Goal: Information Seeking & Learning: Learn about a topic

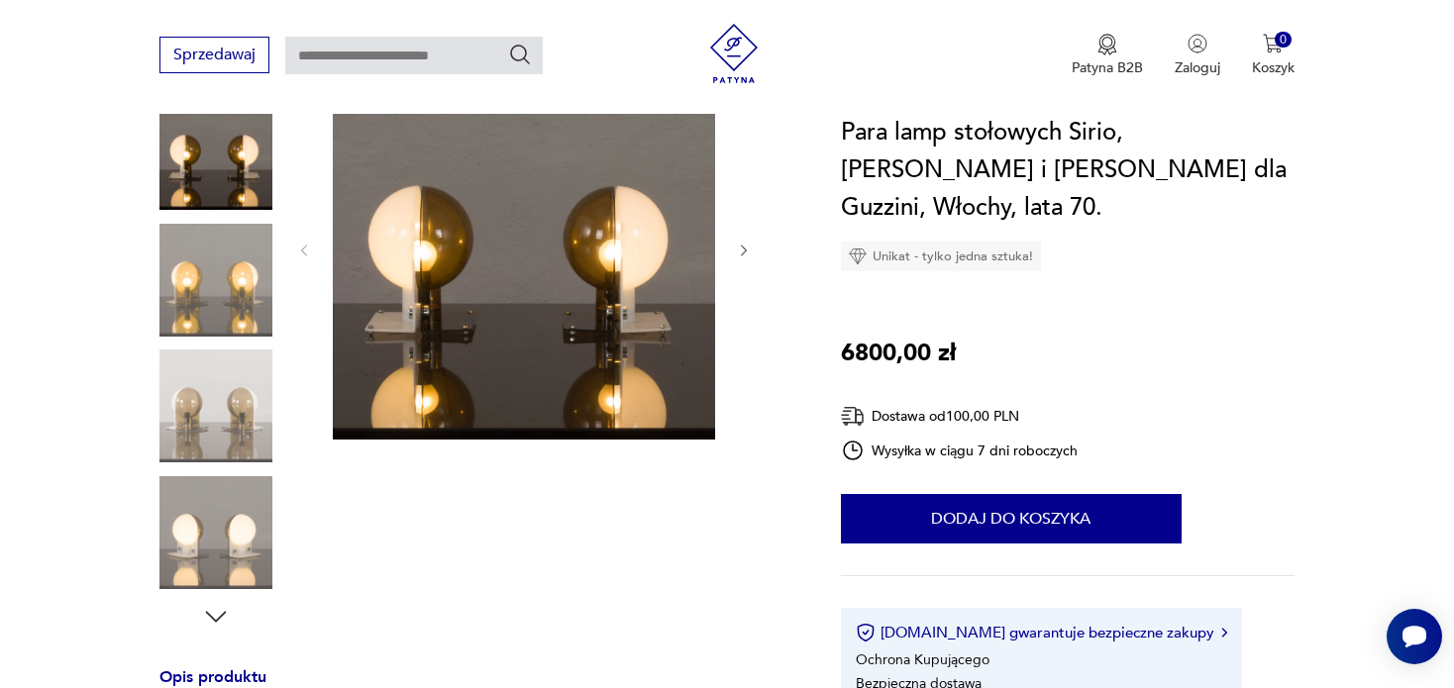
scroll to position [594, 0]
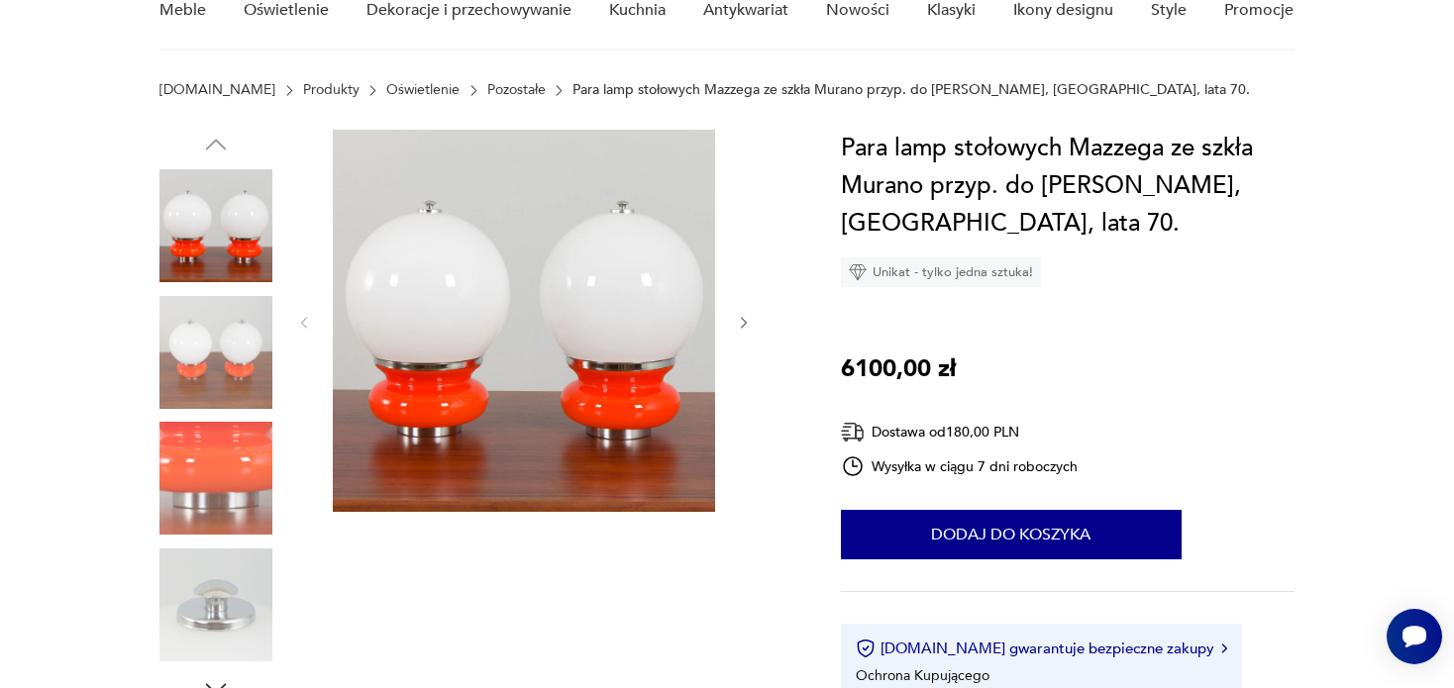
scroll to position [198, 0]
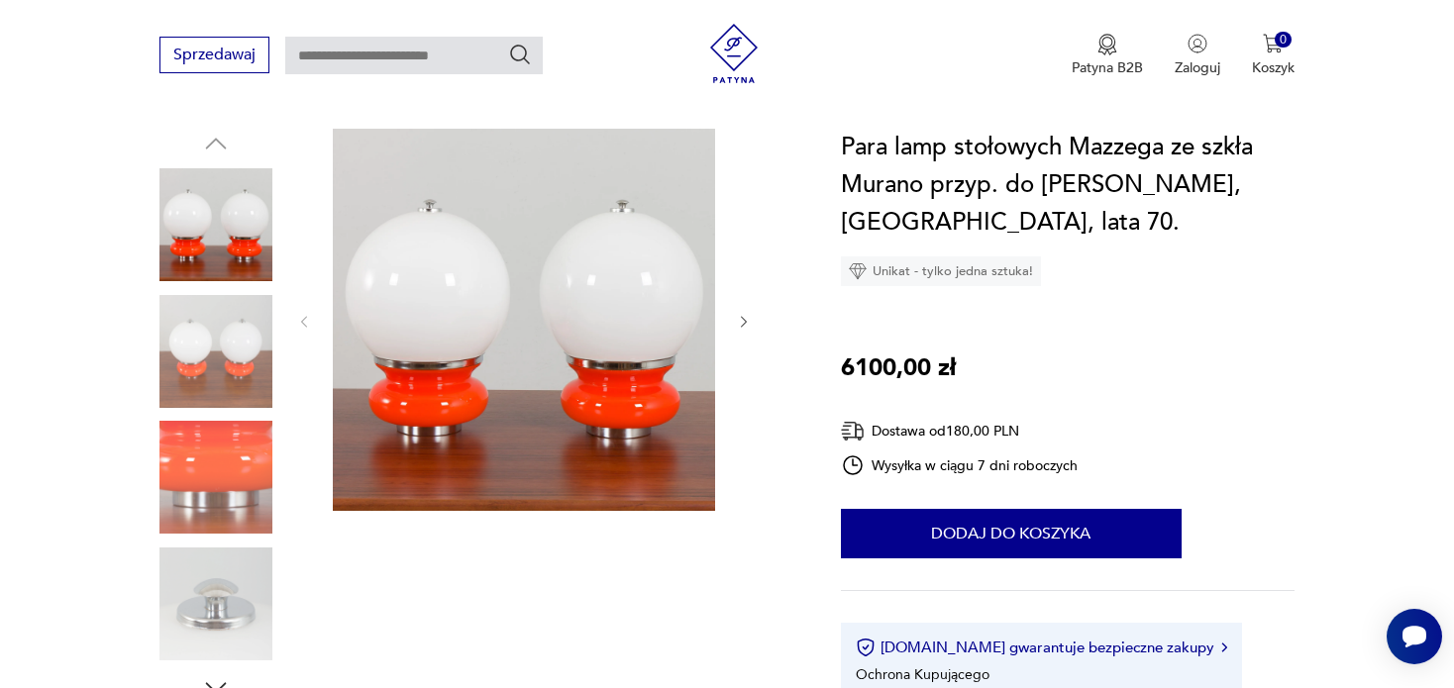
click at [741, 329] on icon "button" at bounding box center [744, 322] width 17 height 17
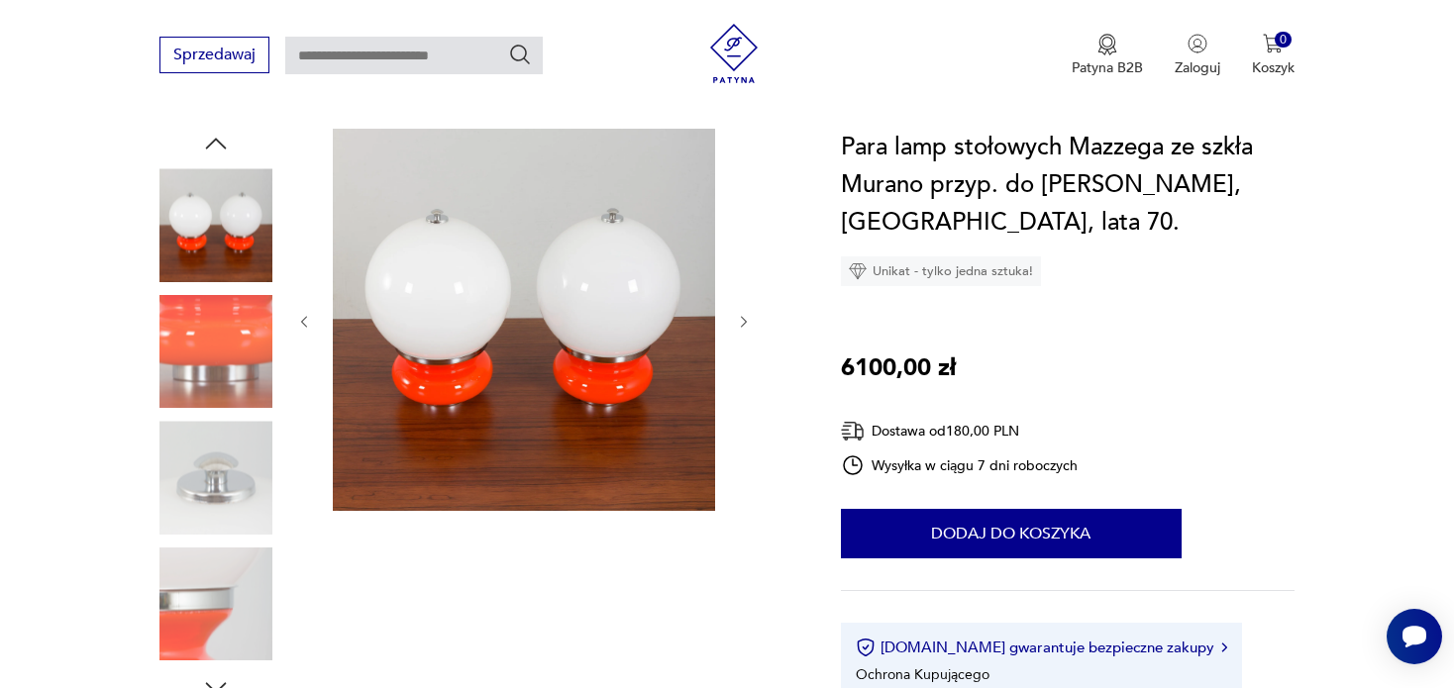
click at [741, 329] on icon "button" at bounding box center [744, 322] width 17 height 17
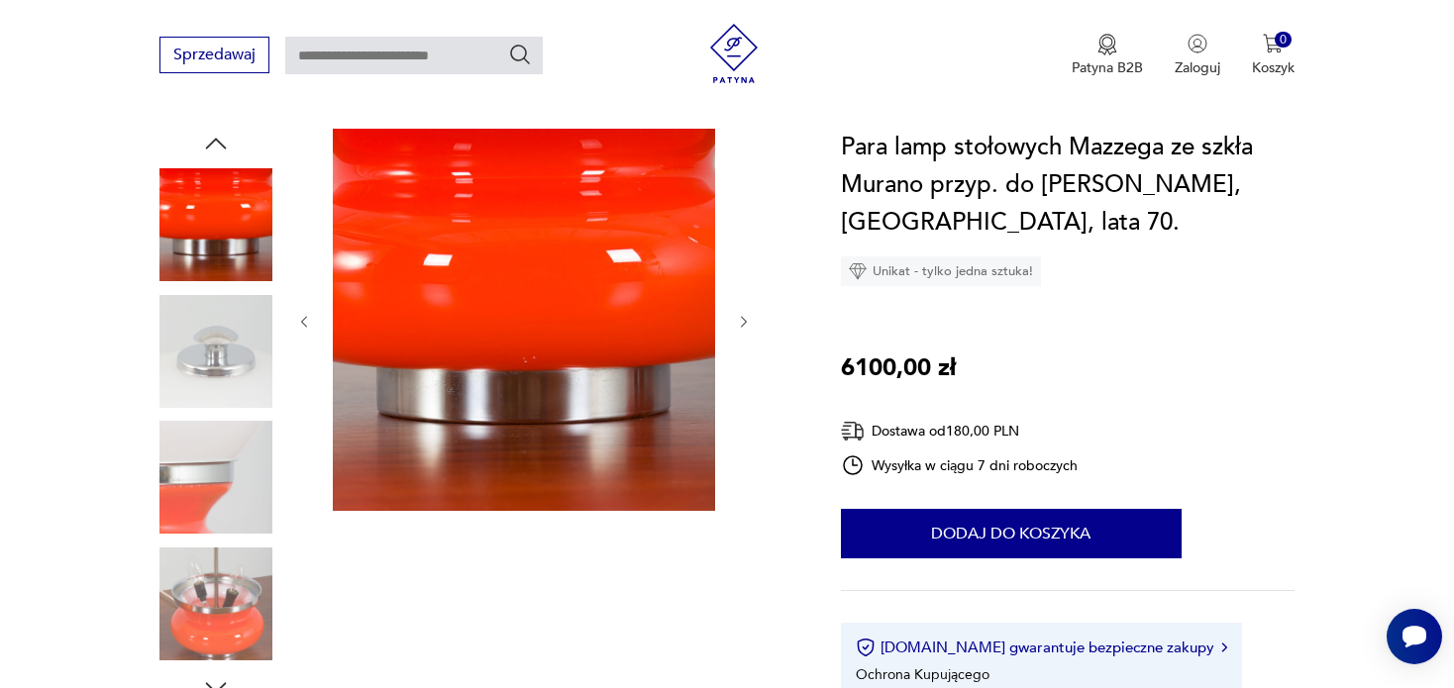
click at [741, 329] on icon "button" at bounding box center [744, 322] width 17 height 17
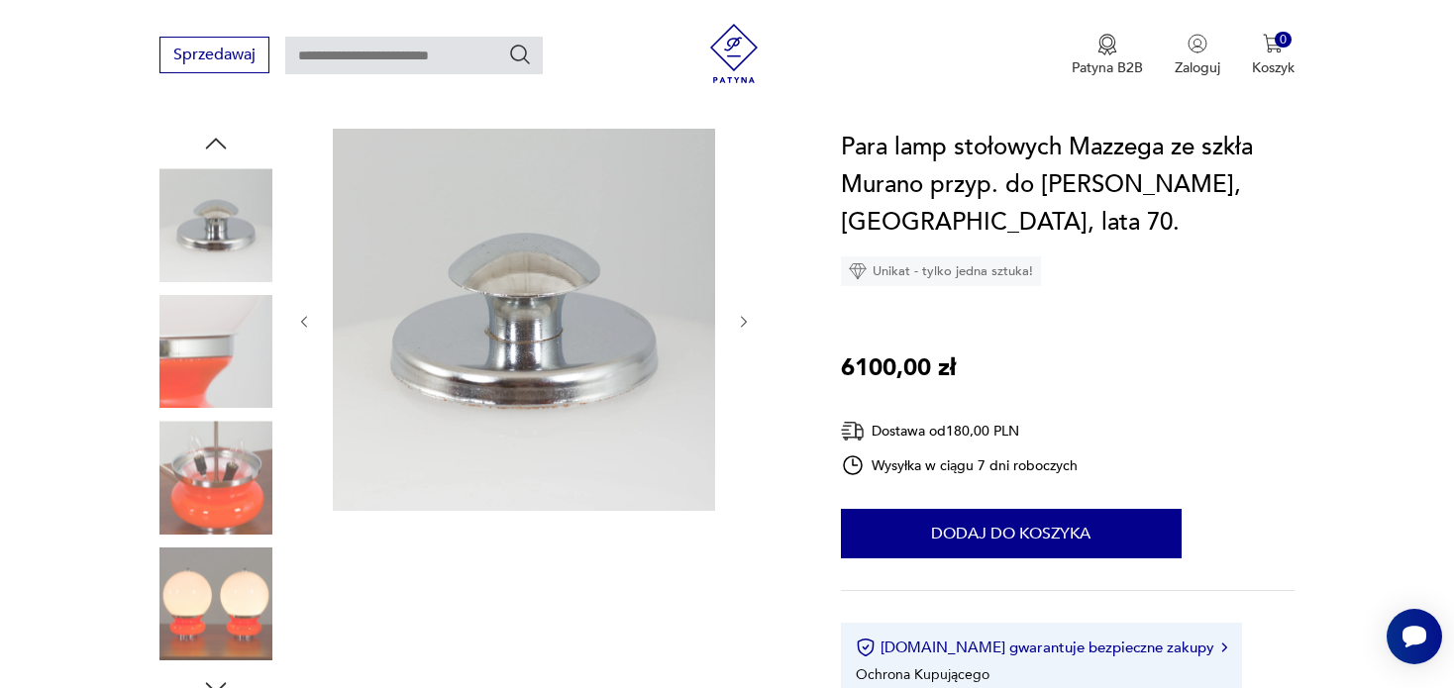
click at [741, 329] on icon "button" at bounding box center [744, 322] width 17 height 17
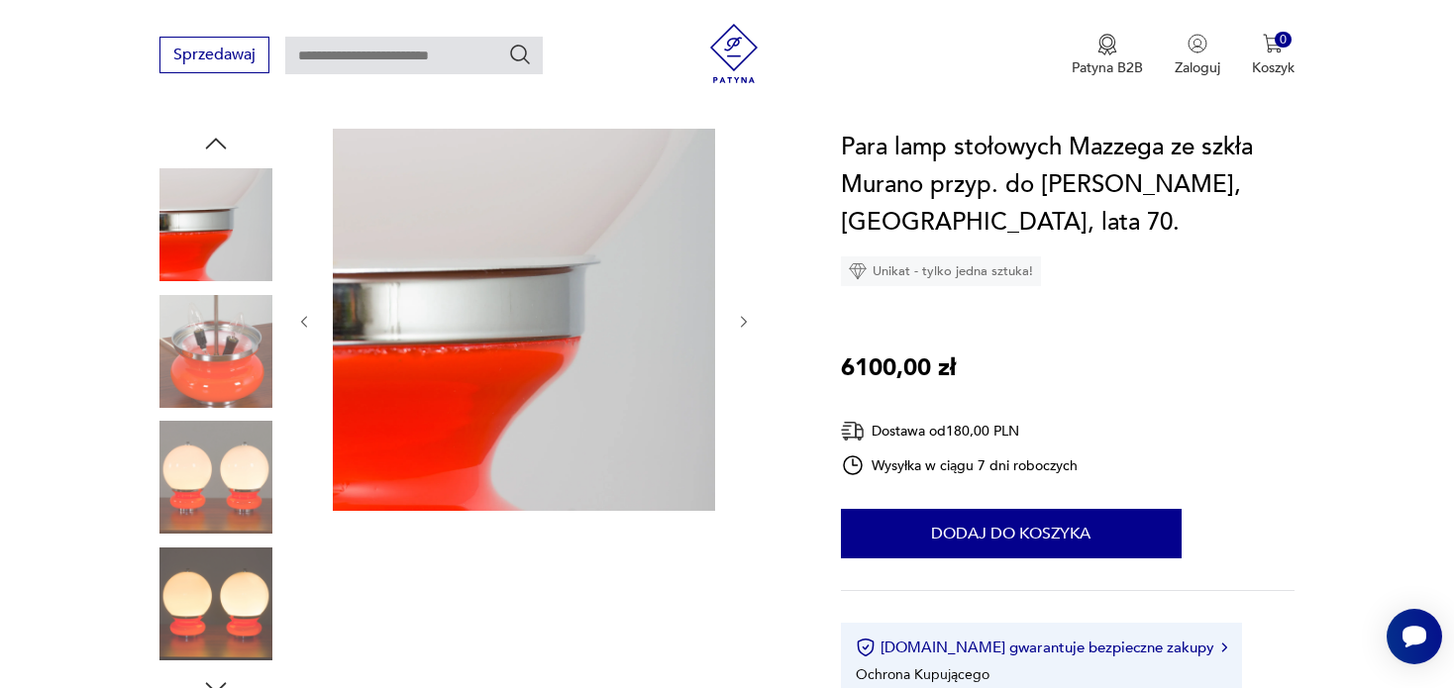
click at [741, 329] on icon "button" at bounding box center [744, 322] width 17 height 17
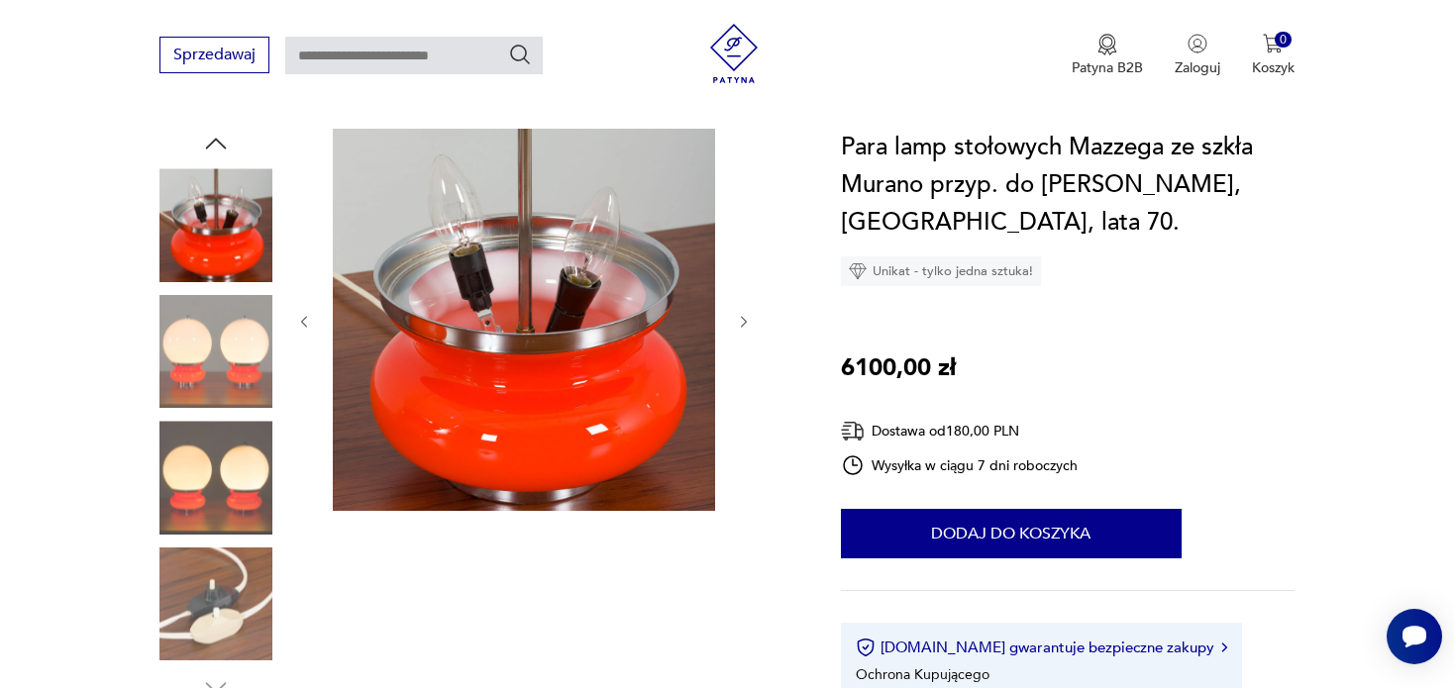
click at [741, 325] on icon "button" at bounding box center [744, 322] width 17 height 17
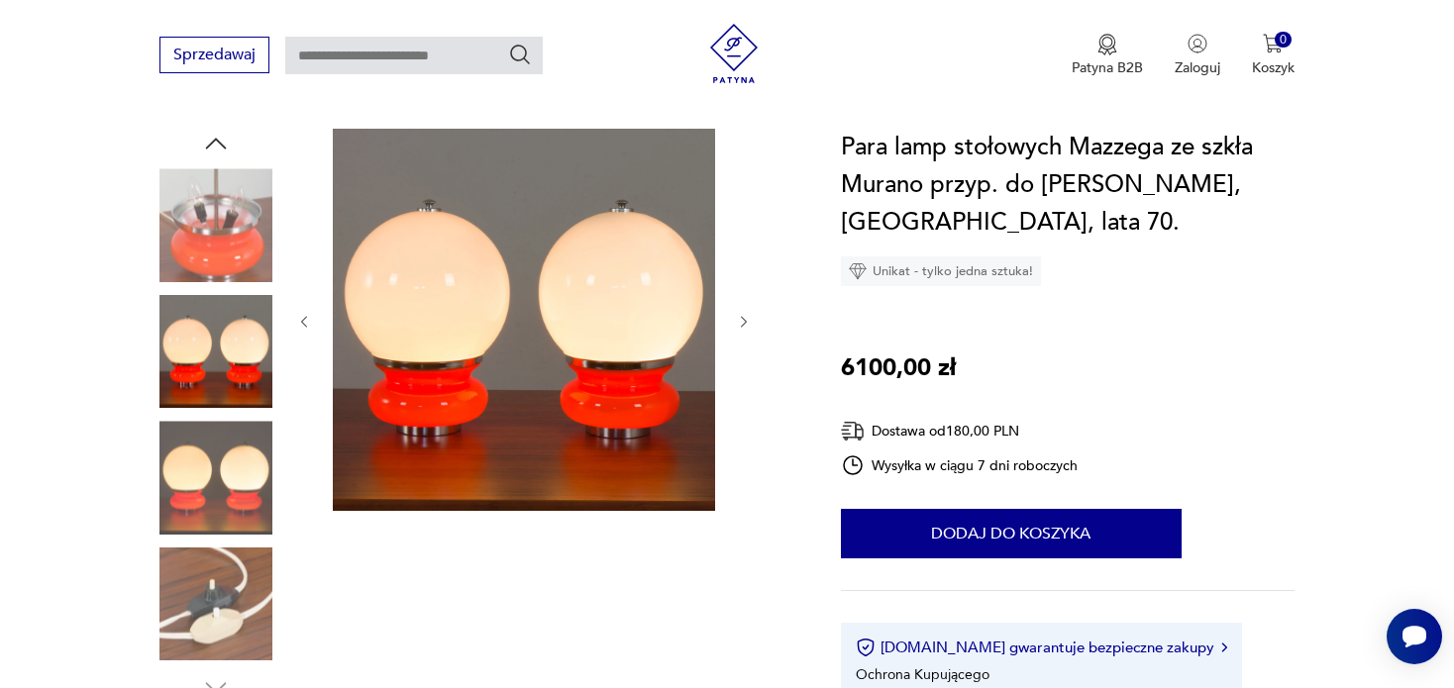
click at [741, 325] on icon "button" at bounding box center [744, 322] width 17 height 17
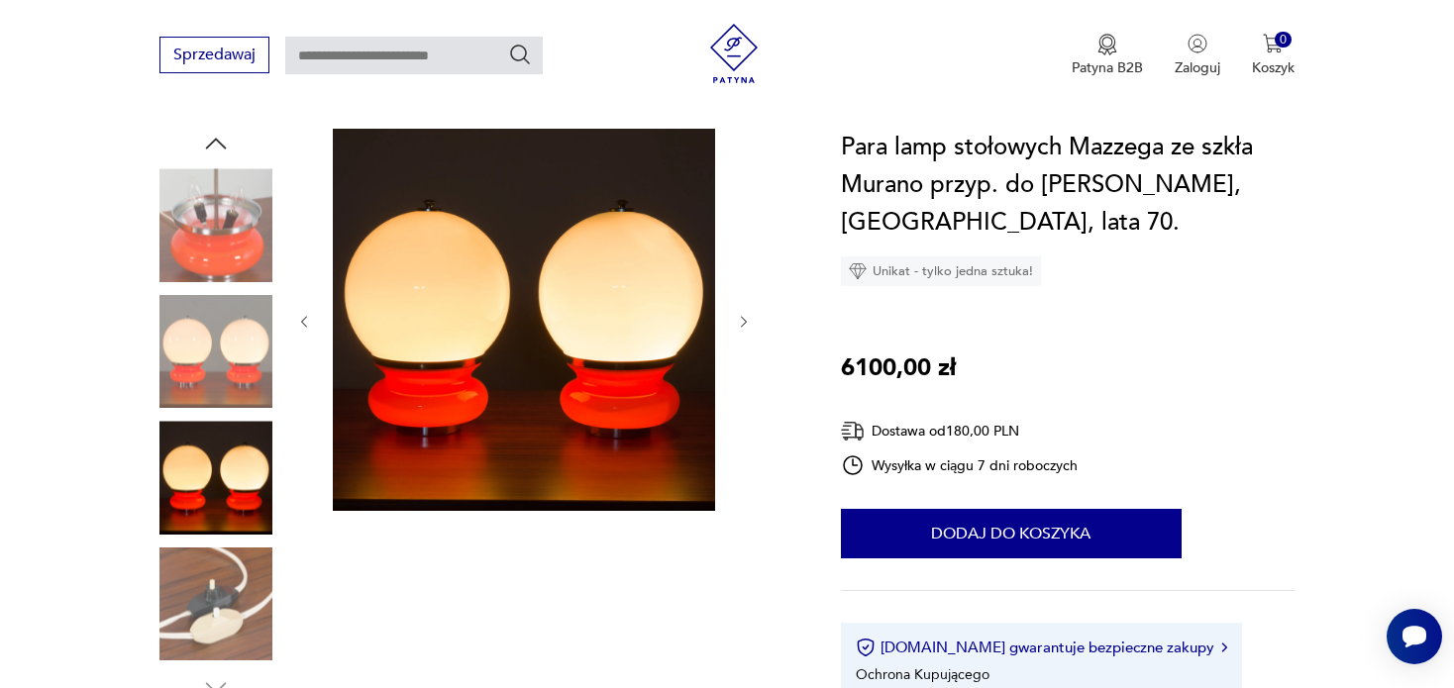
click at [741, 325] on icon "button" at bounding box center [744, 322] width 17 height 17
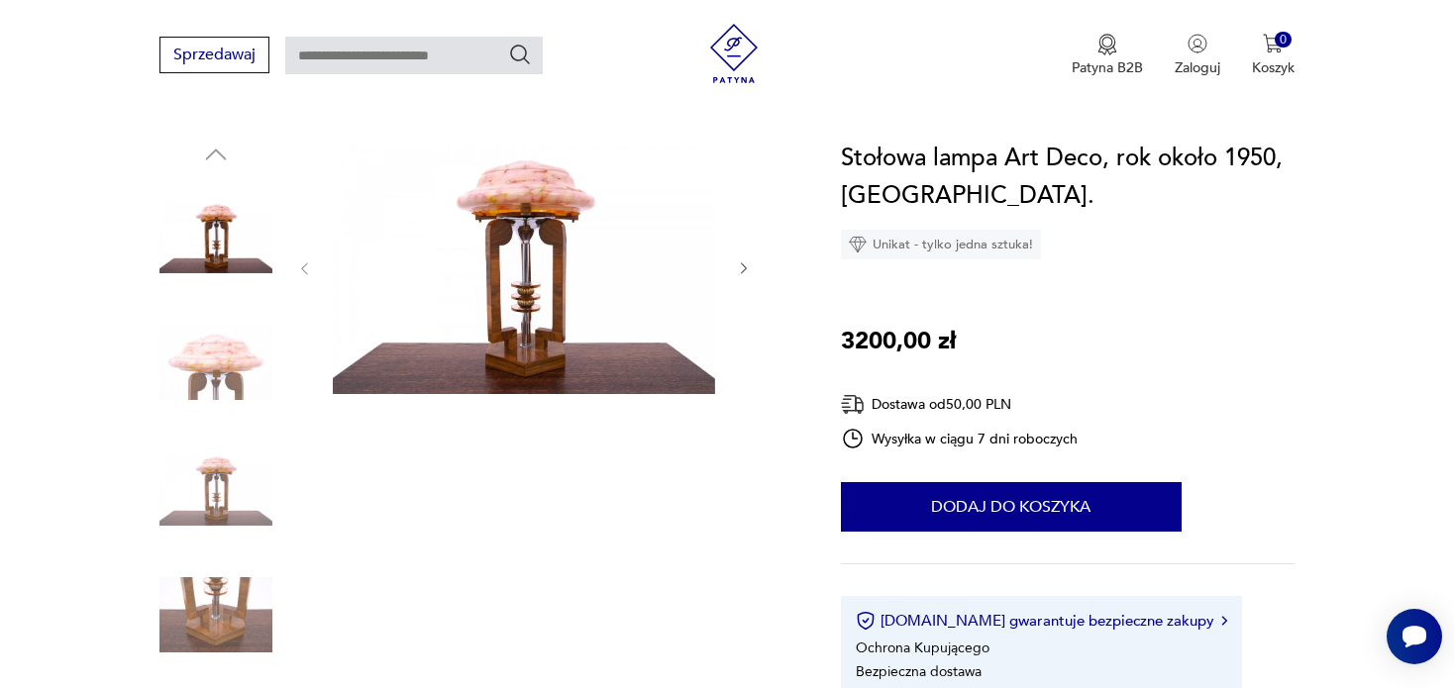
scroll to position [198, 0]
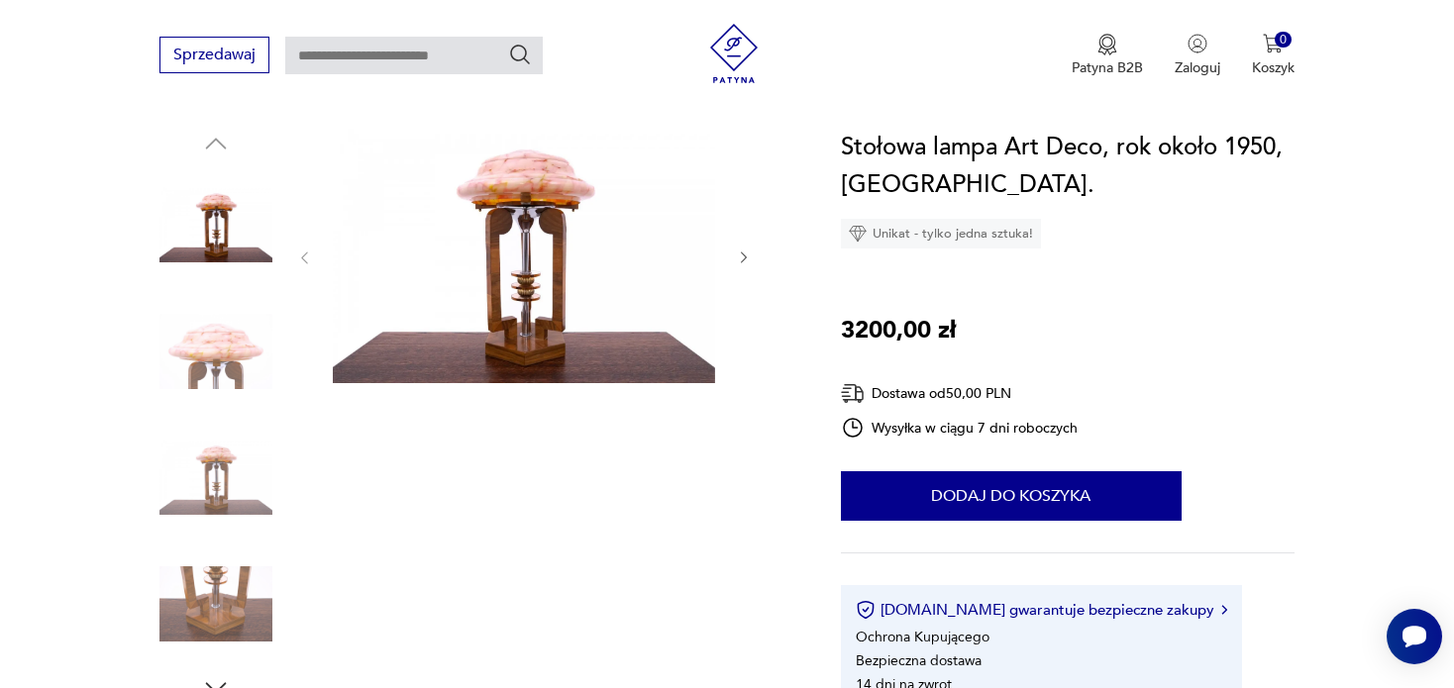
click at [741, 260] on icon "button" at bounding box center [744, 258] width 17 height 17
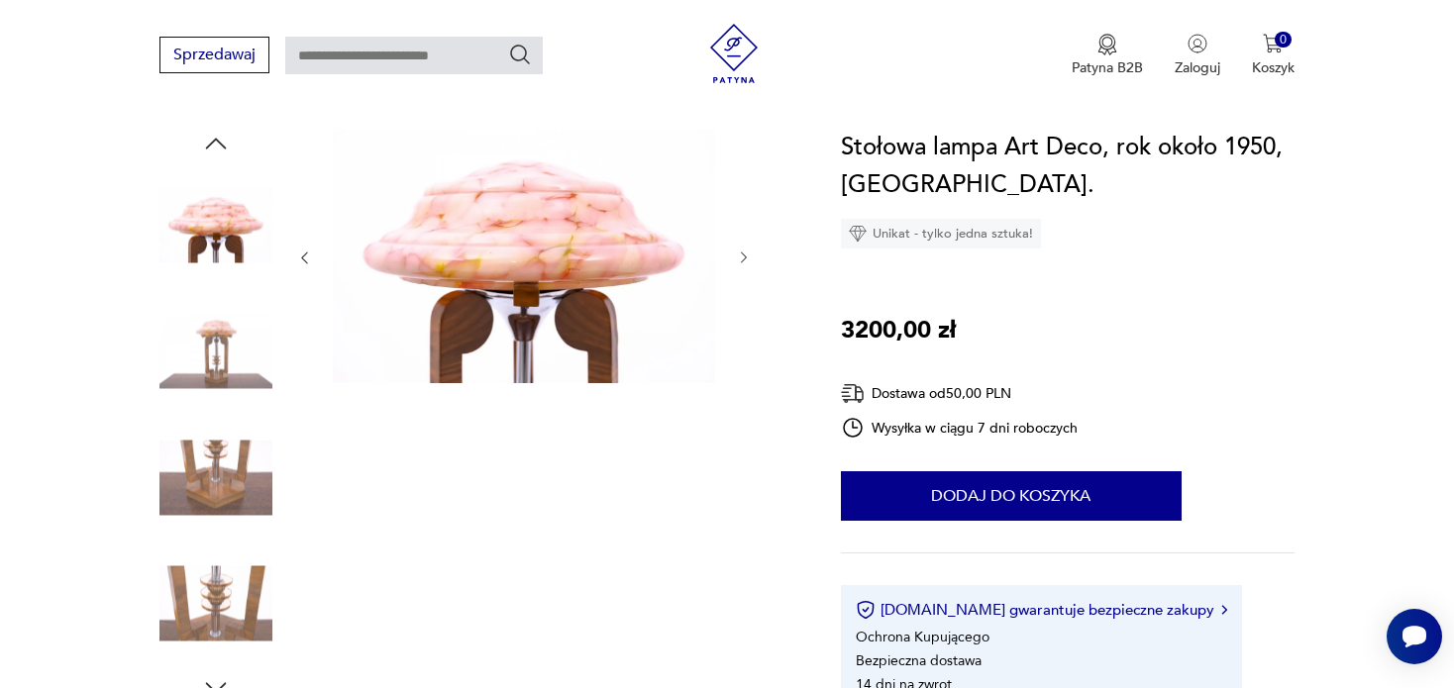
click at [741, 260] on icon "button" at bounding box center [744, 258] width 17 height 17
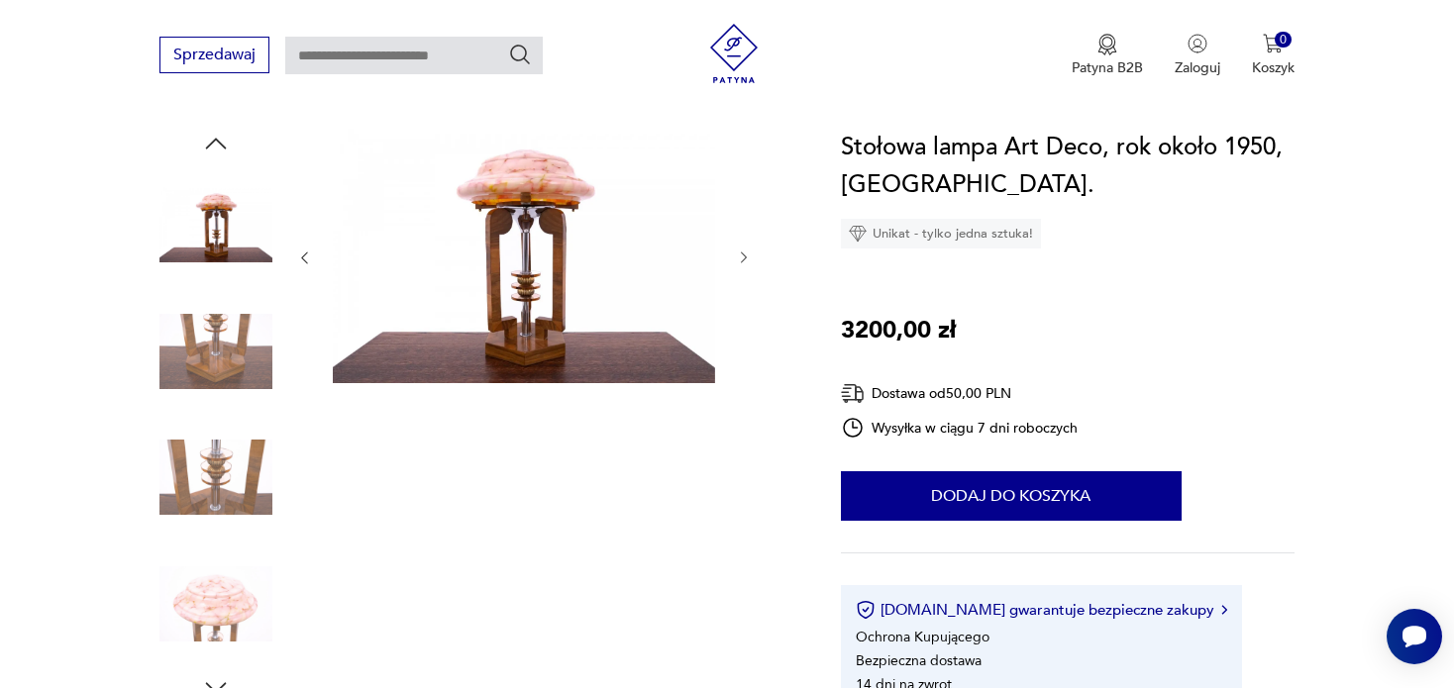
click at [741, 260] on icon "button" at bounding box center [744, 258] width 17 height 17
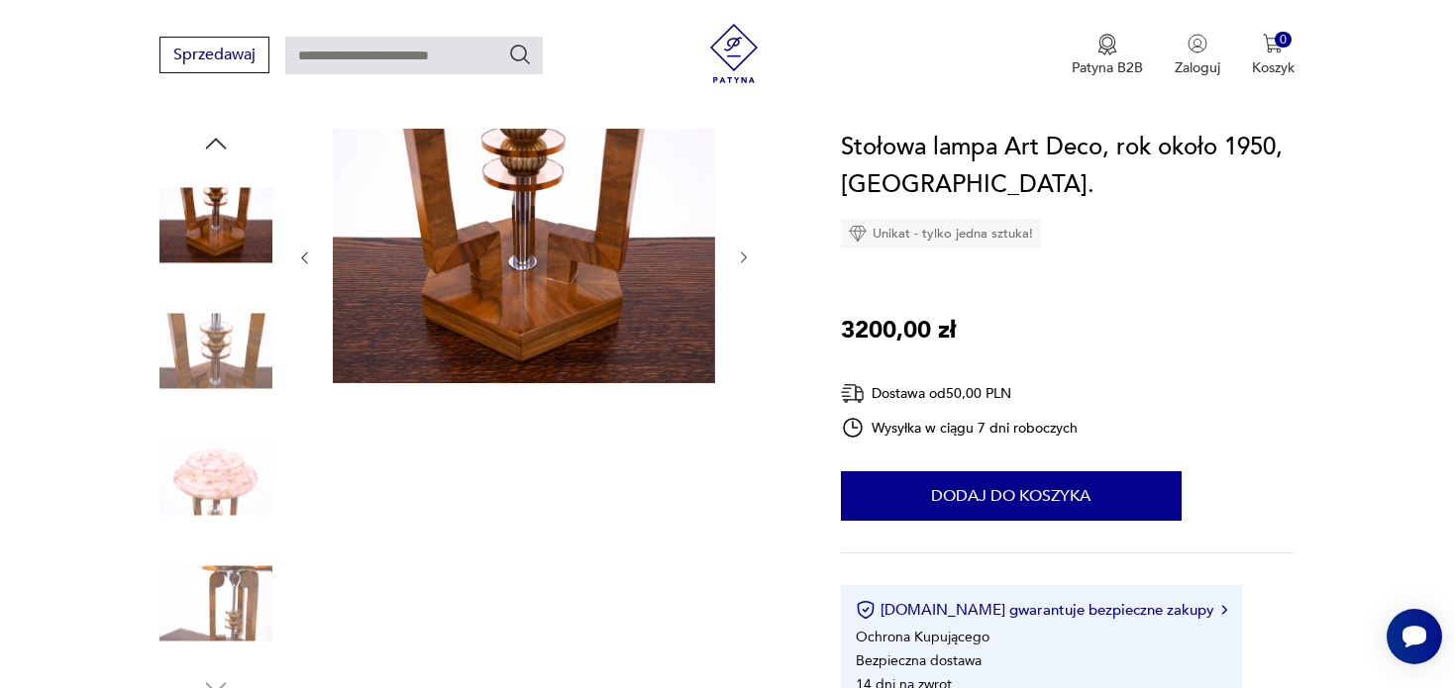
click at [741, 260] on icon "button" at bounding box center [744, 258] width 17 height 17
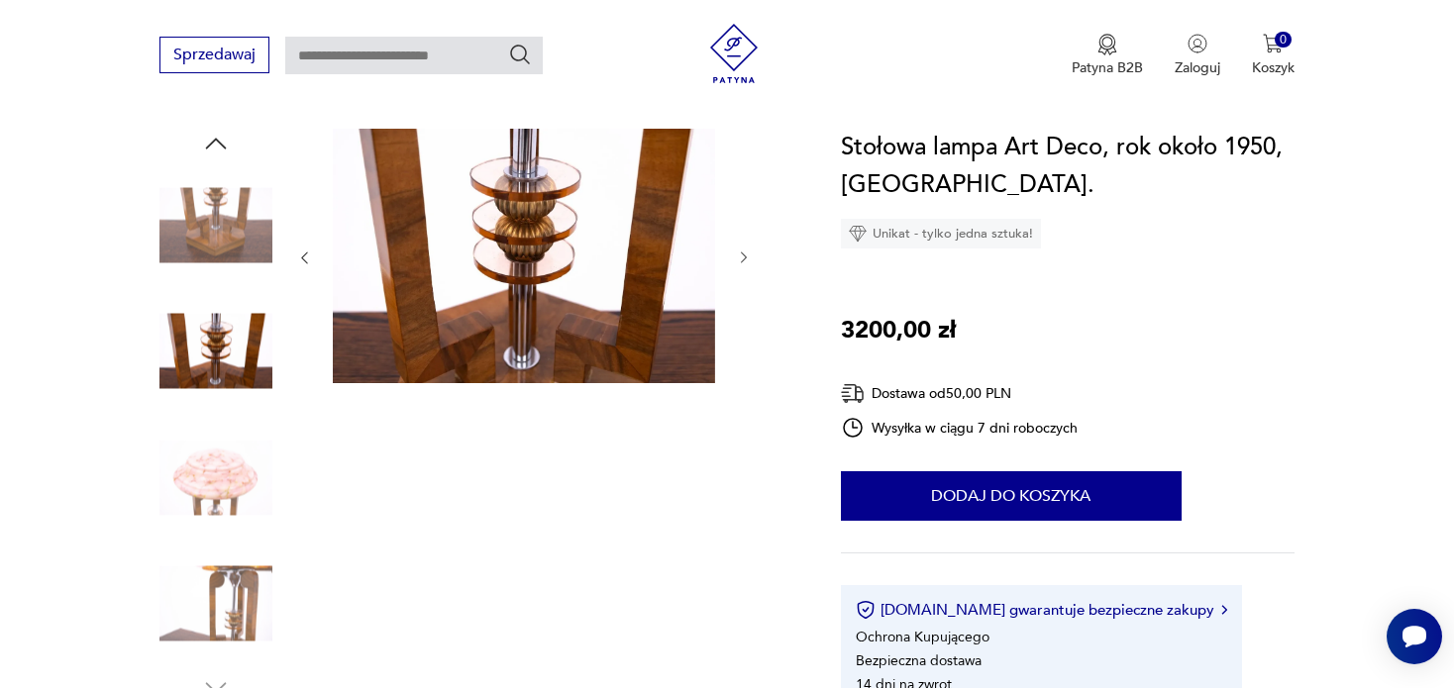
click at [741, 260] on icon "button" at bounding box center [744, 258] width 17 height 17
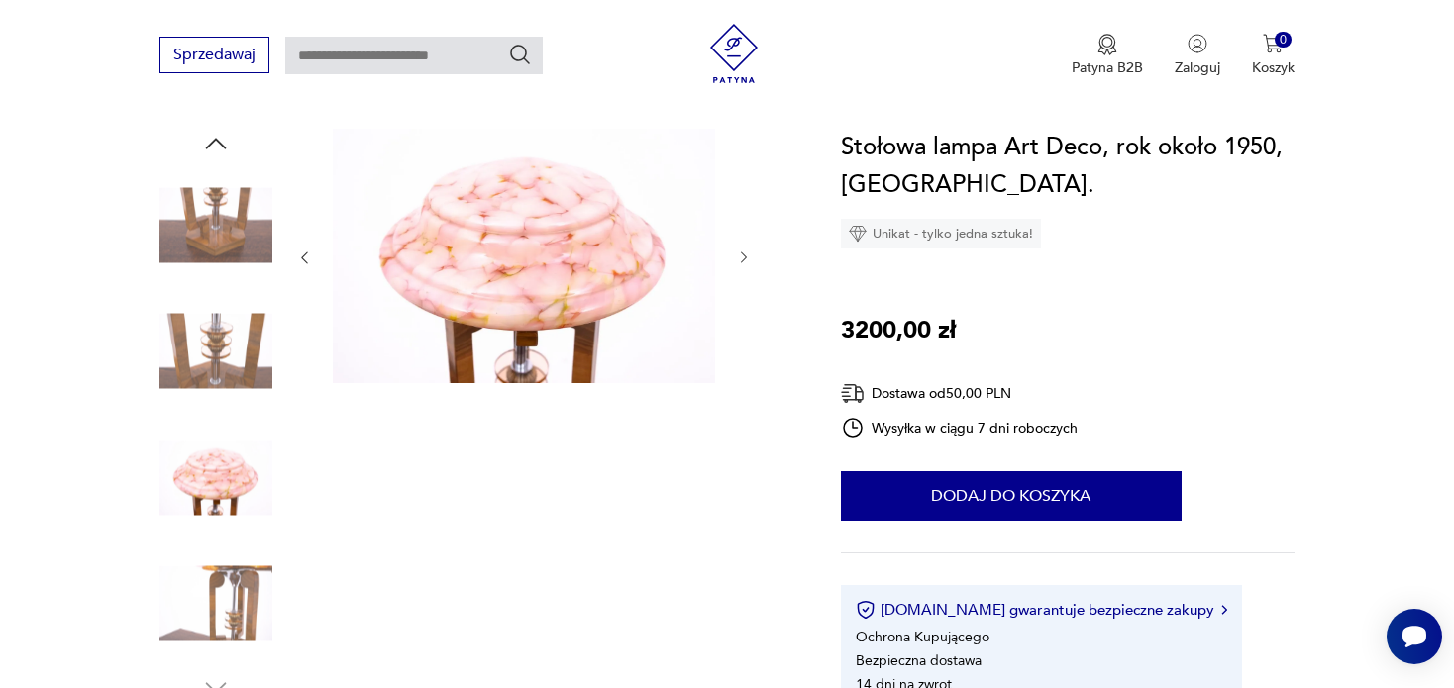
click at [741, 260] on icon "button" at bounding box center [744, 258] width 17 height 17
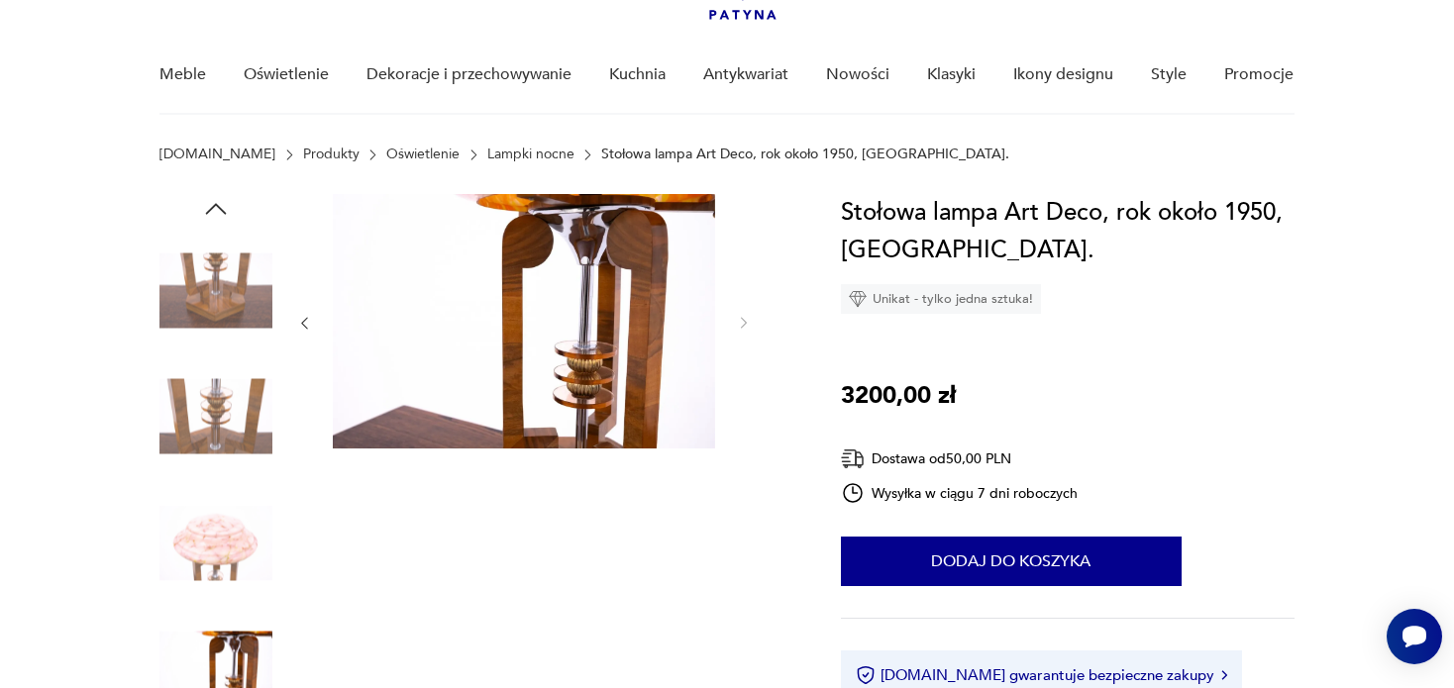
scroll to position [99, 0]
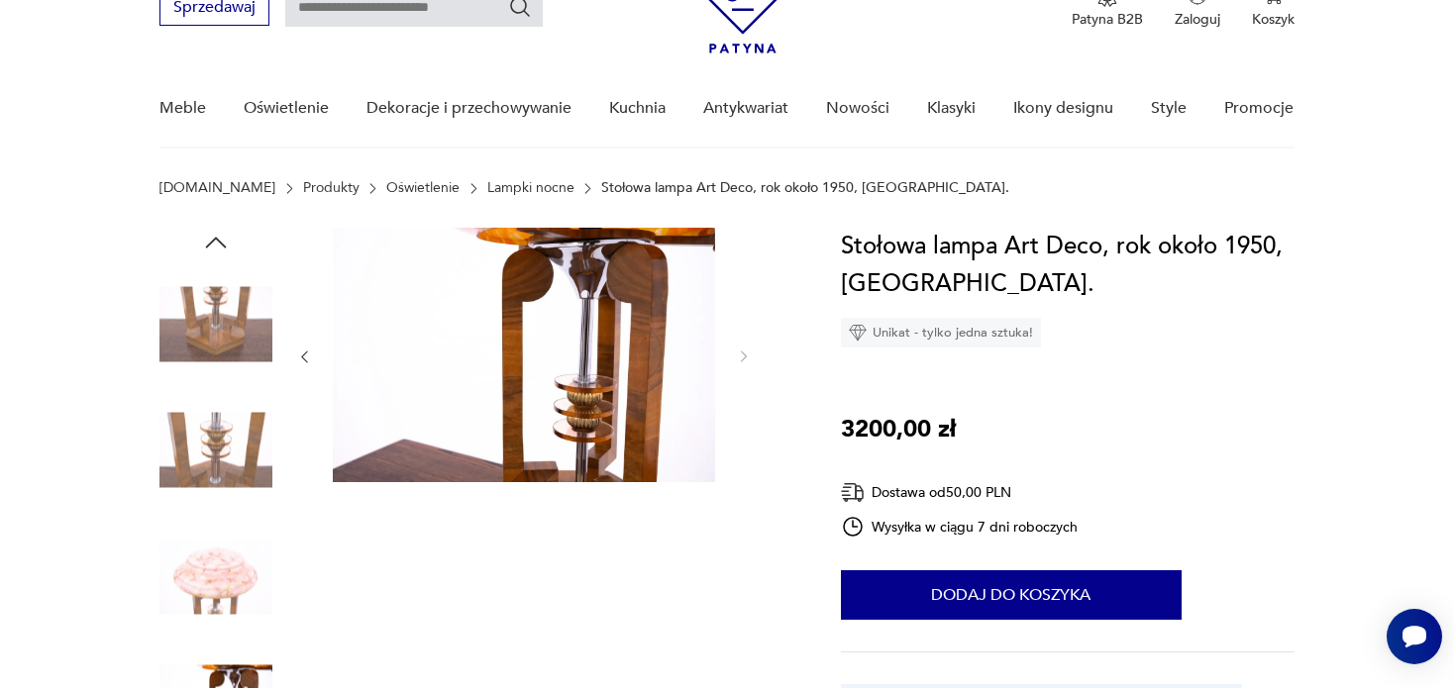
click at [223, 576] on img at bounding box center [215, 576] width 113 height 113
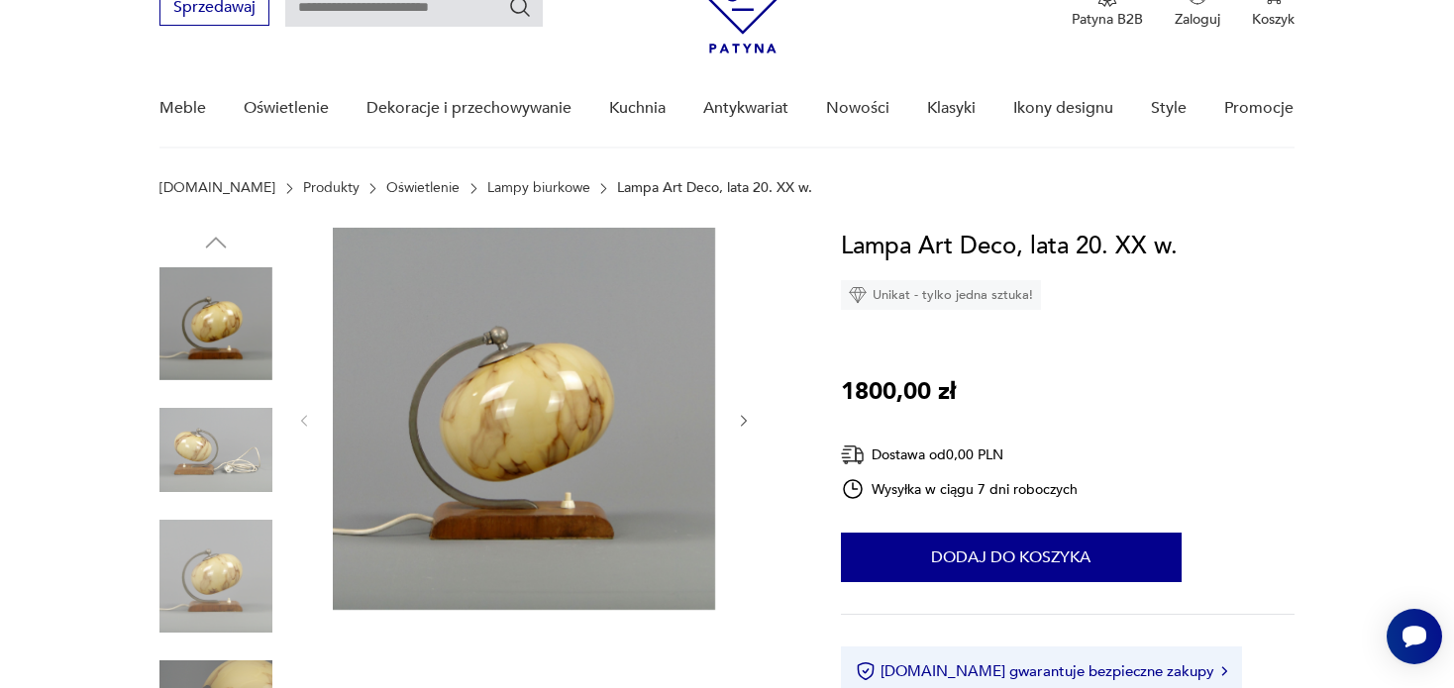
click at [745, 425] on icon "button" at bounding box center [744, 421] width 17 height 17
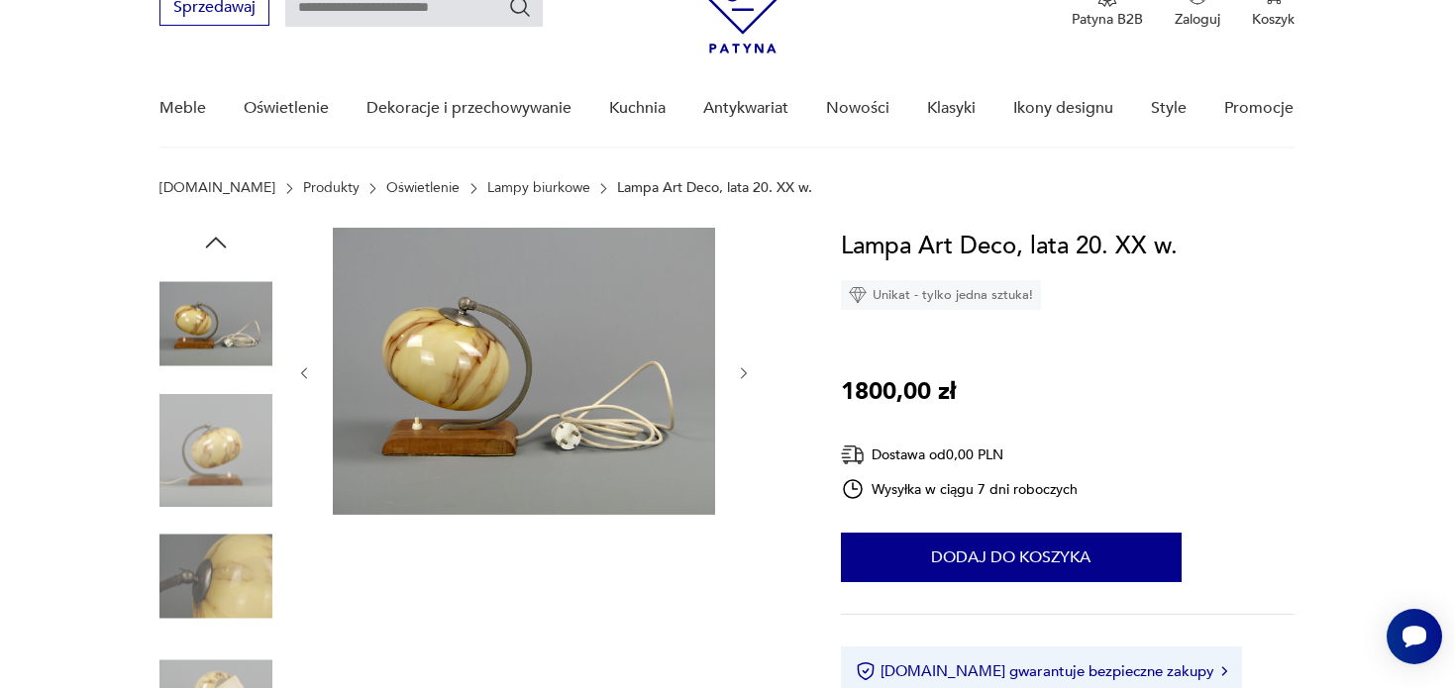
click at [745, 425] on div at bounding box center [523, 373] width 455 height 291
click at [741, 372] on icon "button" at bounding box center [744, 373] width 17 height 17
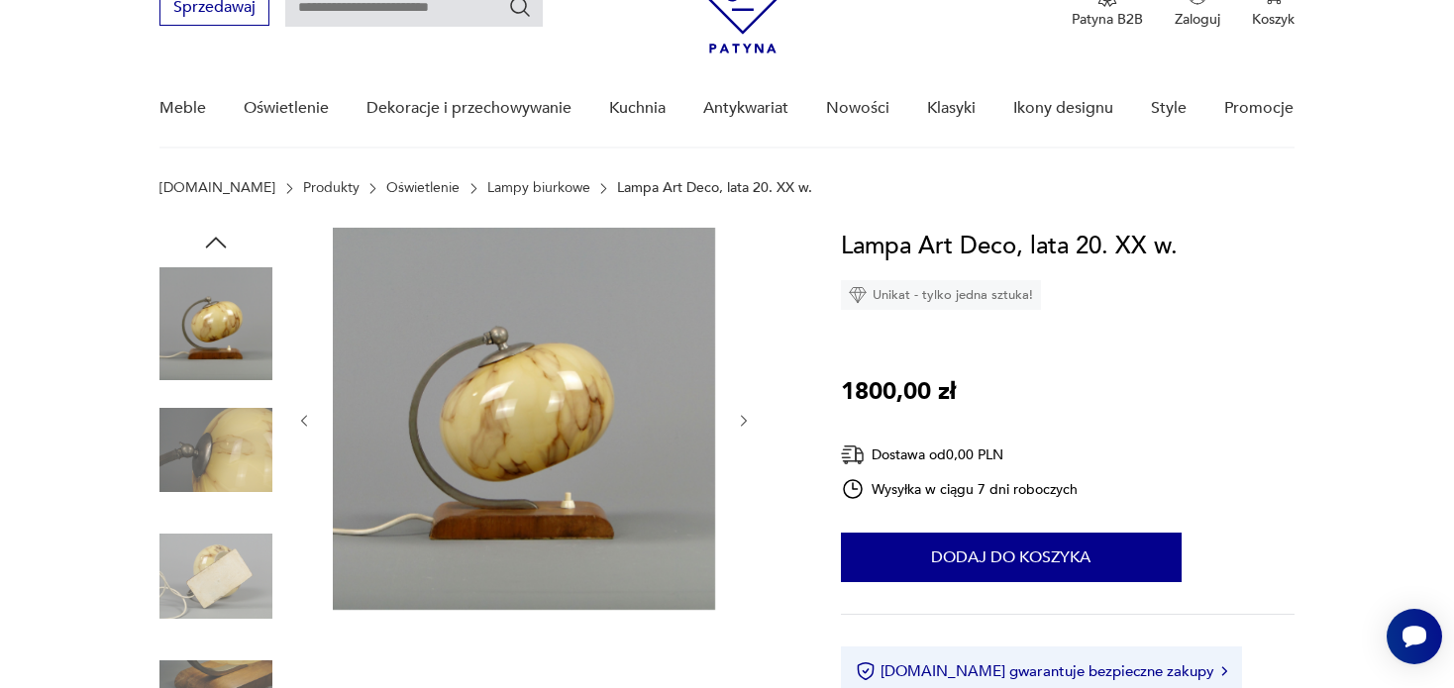
click at [741, 372] on div at bounding box center [523, 421] width 455 height 386
click at [741, 413] on icon "button" at bounding box center [744, 421] width 17 height 17
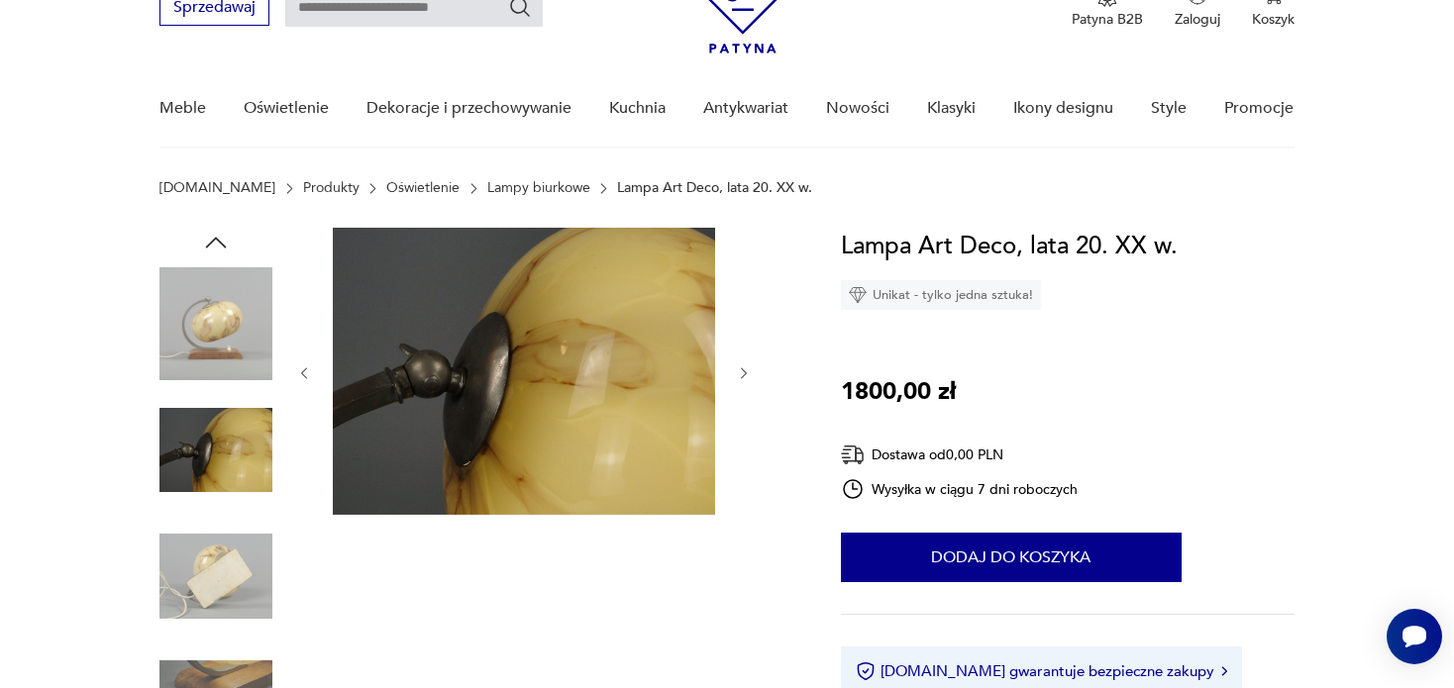
click at [741, 412] on div at bounding box center [523, 373] width 455 height 291
click at [740, 368] on icon "button" at bounding box center [744, 373] width 17 height 17
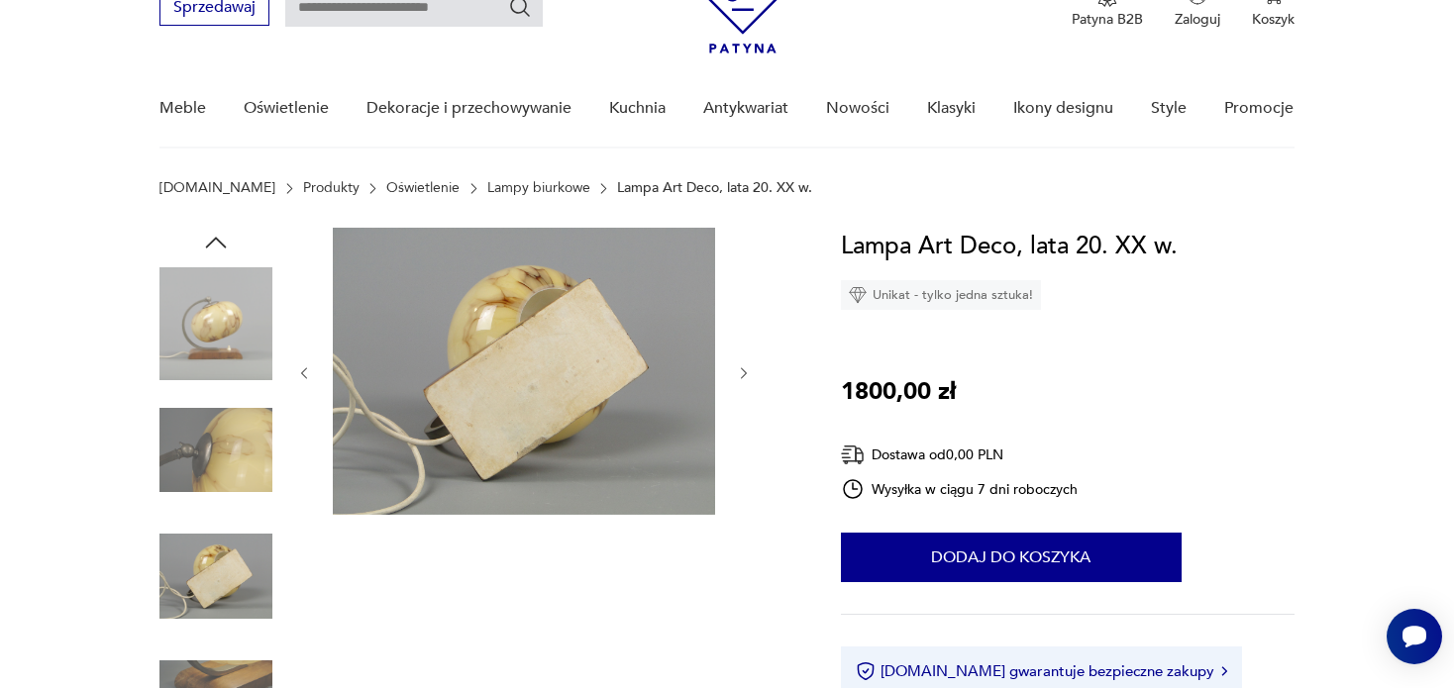
click at [740, 368] on icon "button" at bounding box center [744, 373] width 17 height 17
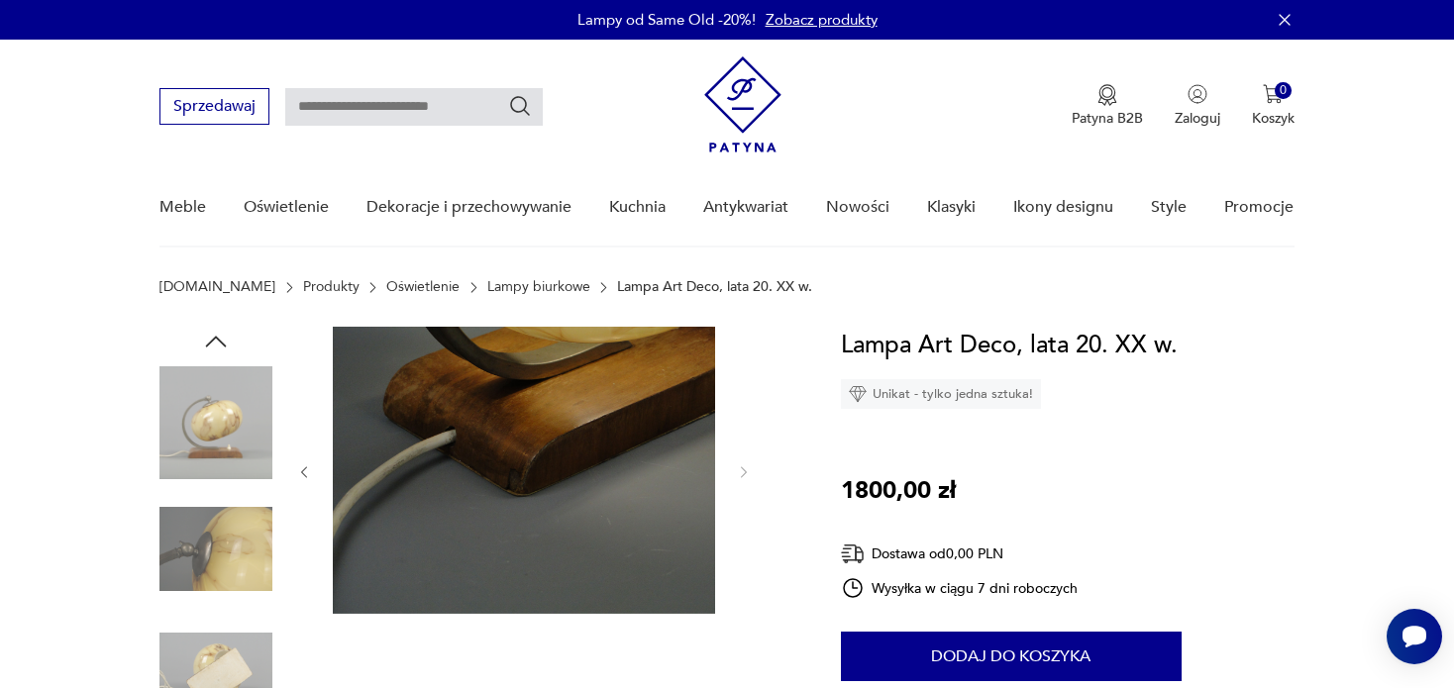
click at [303, 470] on icon "button" at bounding box center [305, 472] width 6 height 12
